Goal: Information Seeking & Learning: Learn about a topic

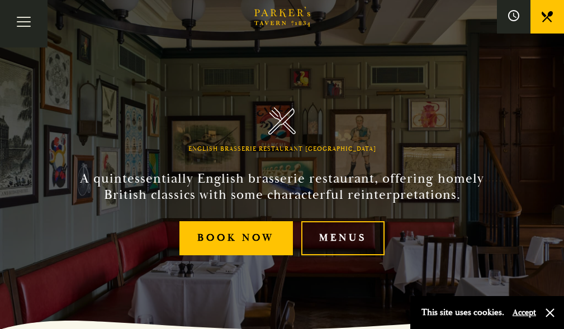
click at [320, 255] on link "Menus" at bounding box center [343, 238] width 84 height 34
click at [323, 255] on link "Menus" at bounding box center [343, 238] width 84 height 34
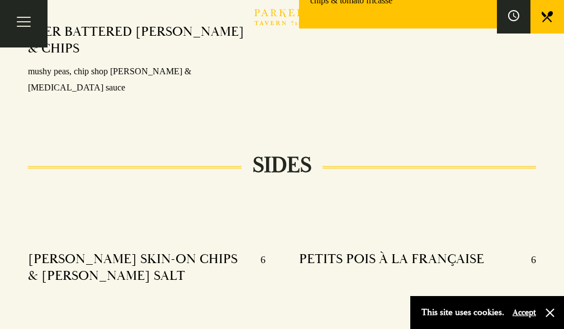
scroll to position [894, 0]
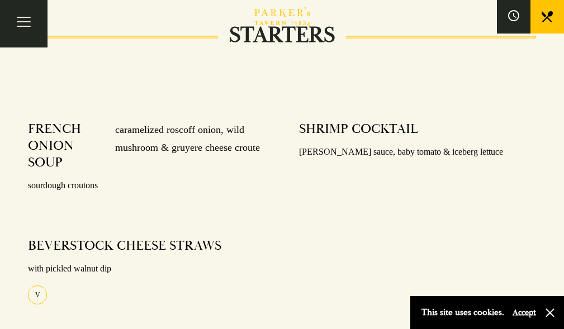
scroll to position [335, 0]
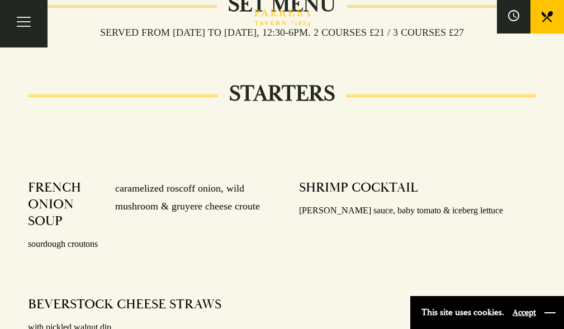
click at [546, 310] on button "button" at bounding box center [549, 312] width 11 height 11
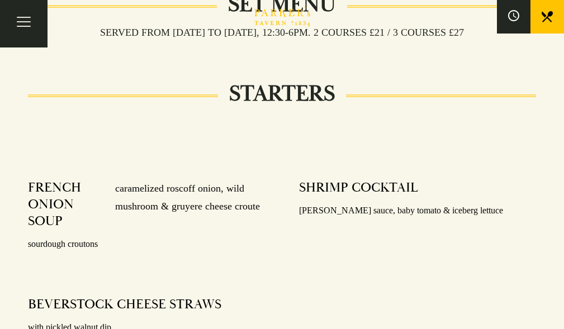
scroll to position [56, 0]
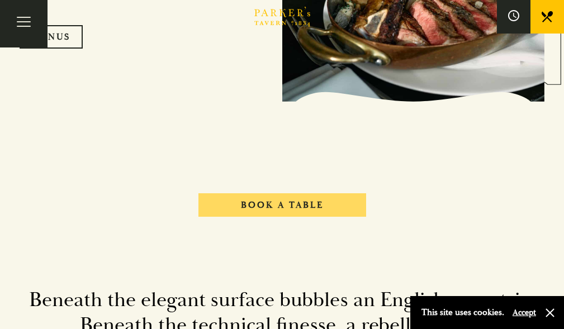
scroll to position [894, 0]
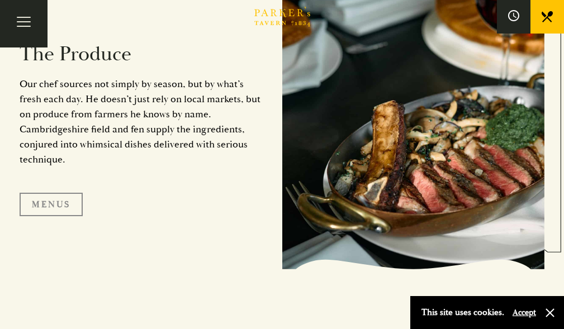
click at [59, 210] on link "Menus" at bounding box center [51, 204] width 63 height 23
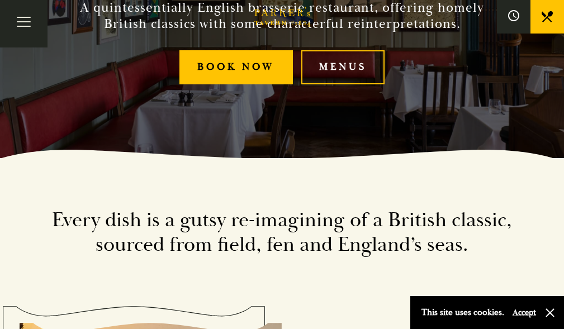
scroll to position [0, 0]
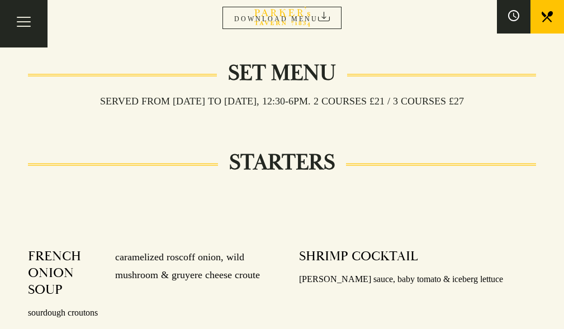
scroll to position [279, 0]
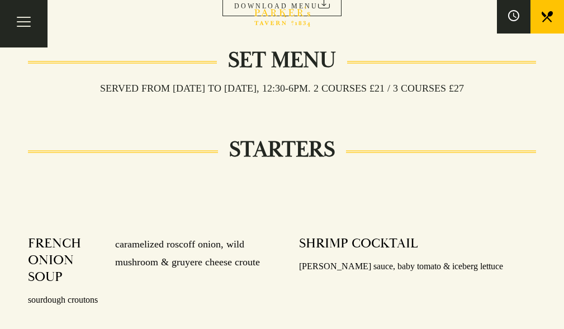
click at [0, 0] on link "MAINS" at bounding box center [0, 0] width 0 height 0
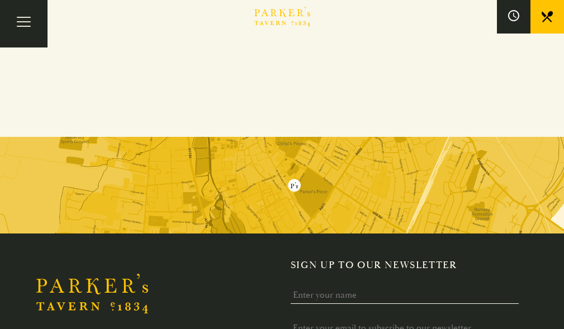
scroll to position [1573, 0]
